Goal: Navigation & Orientation: Find specific page/section

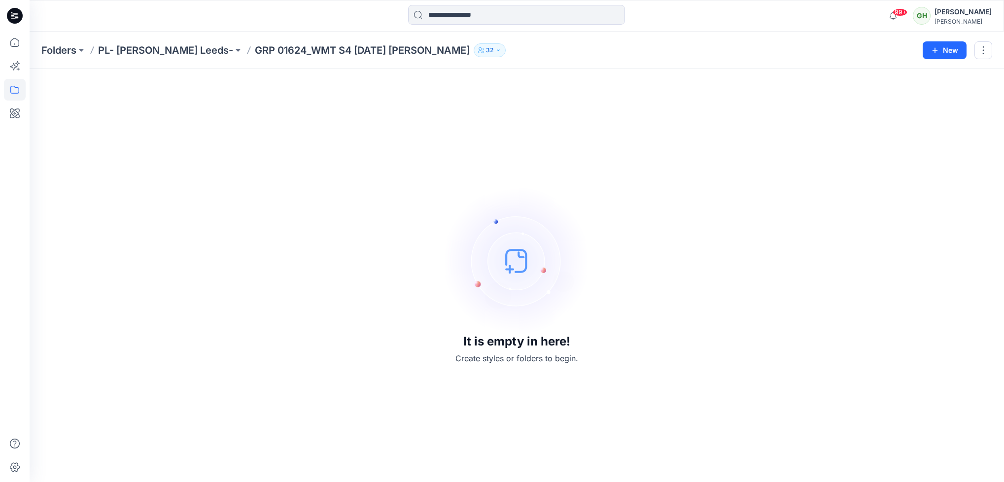
click at [486, 52] on p "32" at bounding box center [489, 50] width 7 height 11
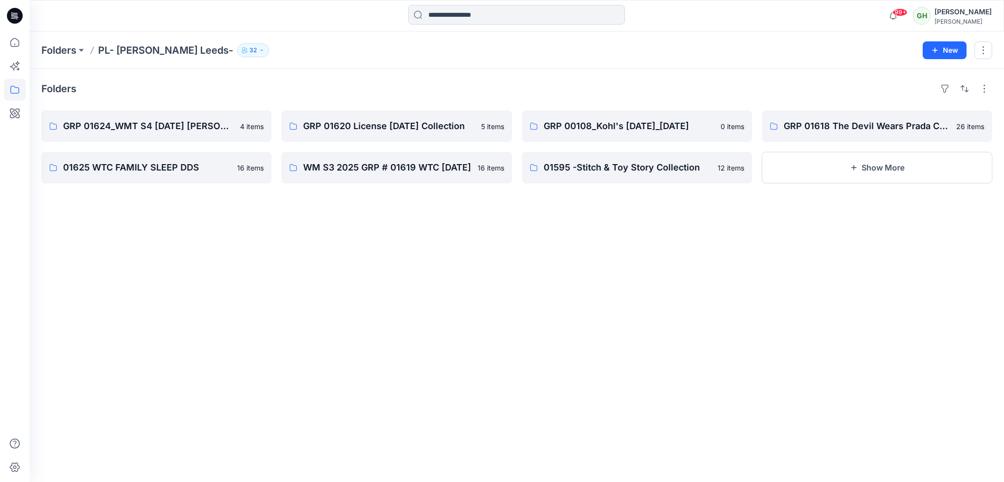
click at [259, 52] on icon "button" at bounding box center [262, 50] width 6 height 6
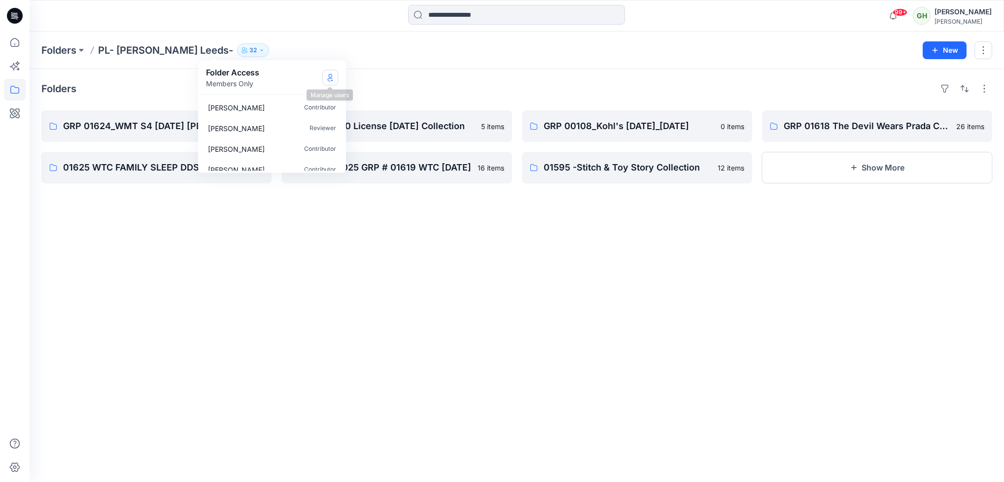
click at [331, 74] on icon "Manage Users" at bounding box center [330, 77] width 4 height 8
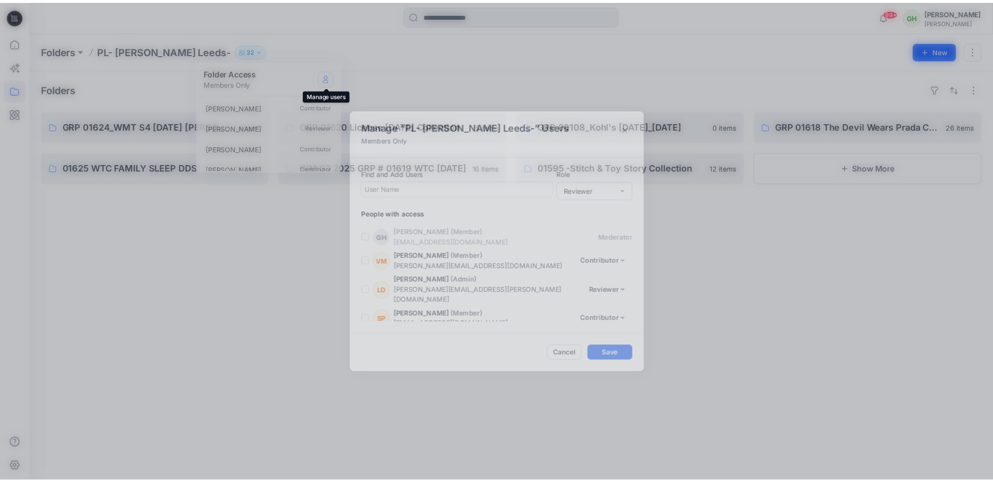
scroll to position [685, 0]
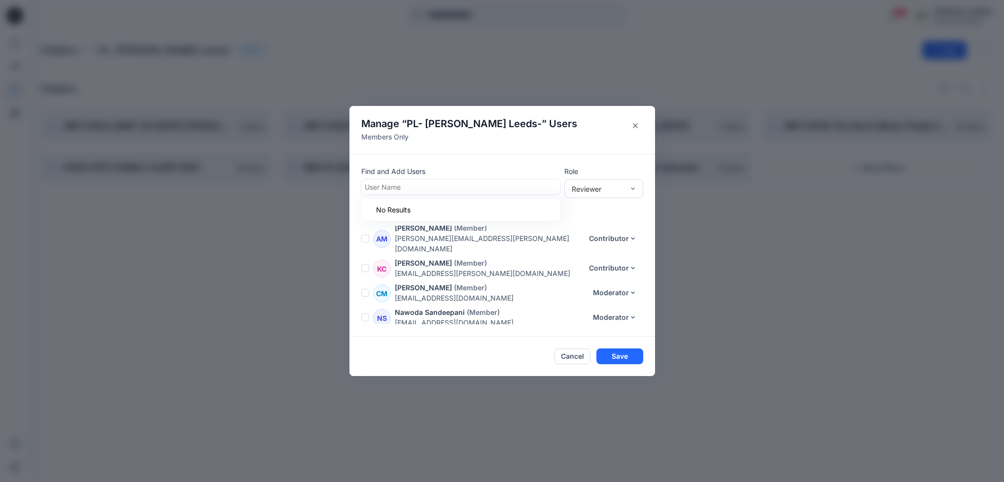
click at [404, 187] on div at bounding box center [461, 187] width 192 height 12
type input "*"
click at [633, 120] on button "Close" at bounding box center [635, 126] width 16 height 16
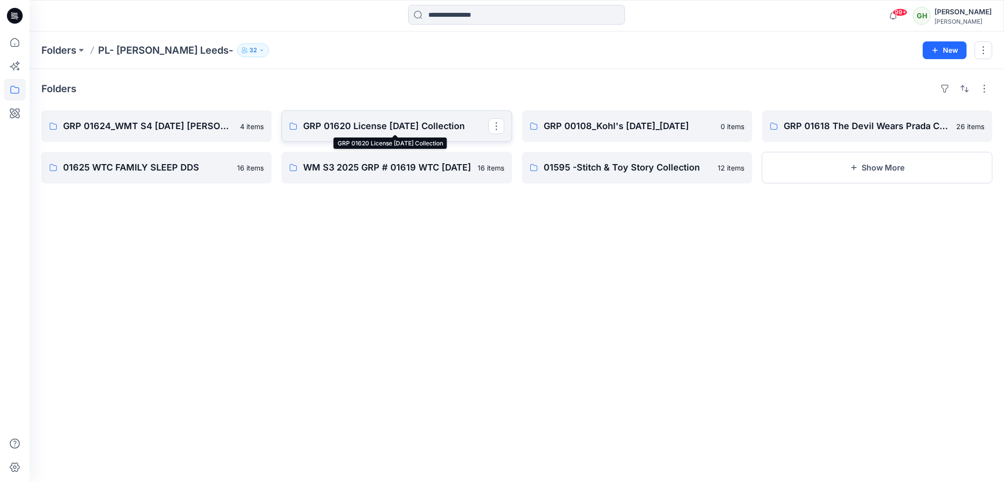
click at [398, 126] on p "GRP 01620 License [DATE] Collection" at bounding box center [395, 126] width 185 height 14
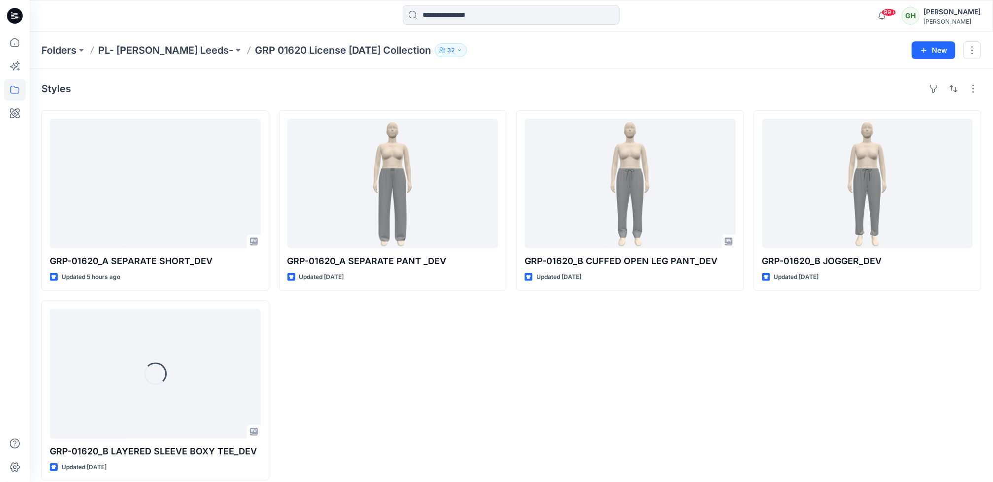
click at [435, 48] on button "32" at bounding box center [451, 50] width 32 height 14
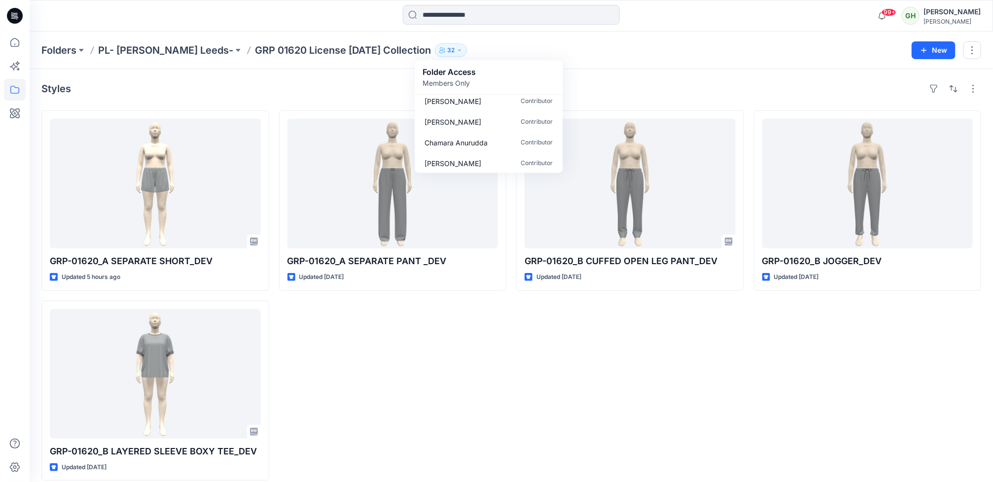
scroll to position [370, 0]
